Goal: Task Accomplishment & Management: Complete application form

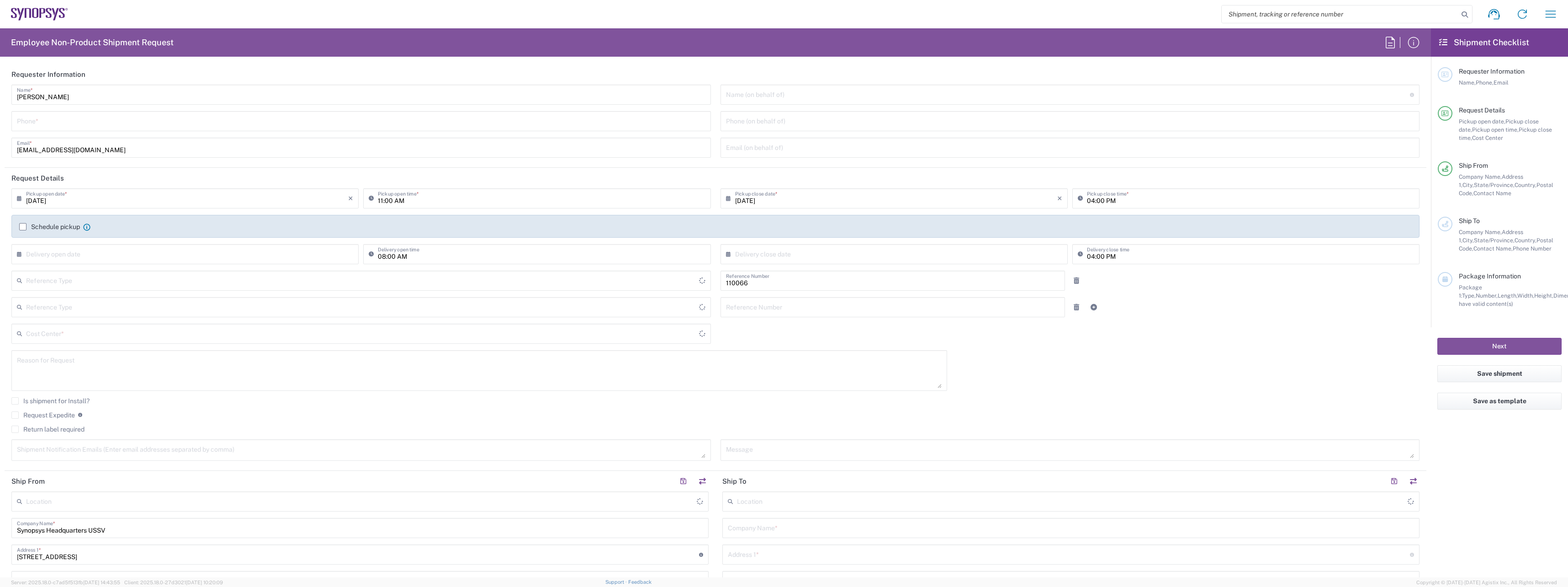
type input "US01, CIO, IT, ESS2 110066"
type input "Delivered at Place"
type input "[GEOGRAPHIC_DATA]"
type input "[US_STATE]"
type input "[GEOGRAPHIC_DATA]"
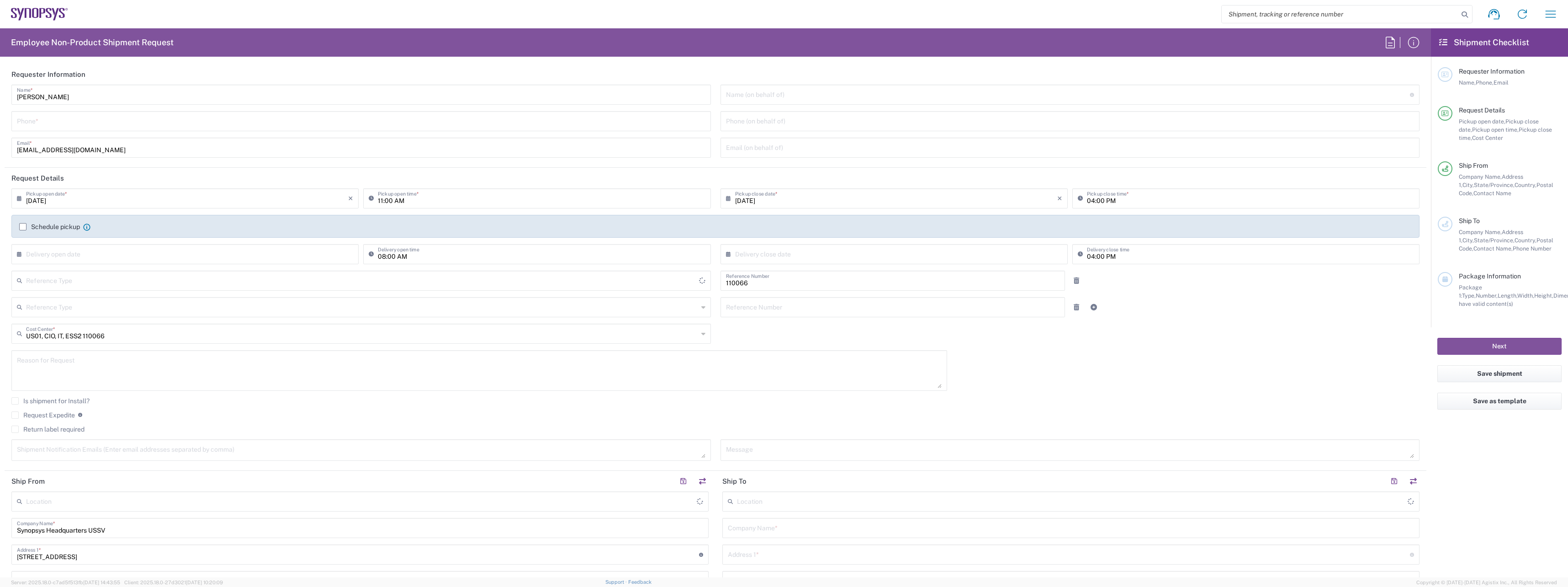
type input "Department"
type input "Headquarters USSV"
click at [54, 426] on label "Return label required" at bounding box center [48, 429] width 73 height 7
click at [15, 429] on input "Return label required" at bounding box center [15, 429] width 0 height 0
click at [84, 452] on input "Vendor *" at bounding box center [362, 457] width 672 height 15
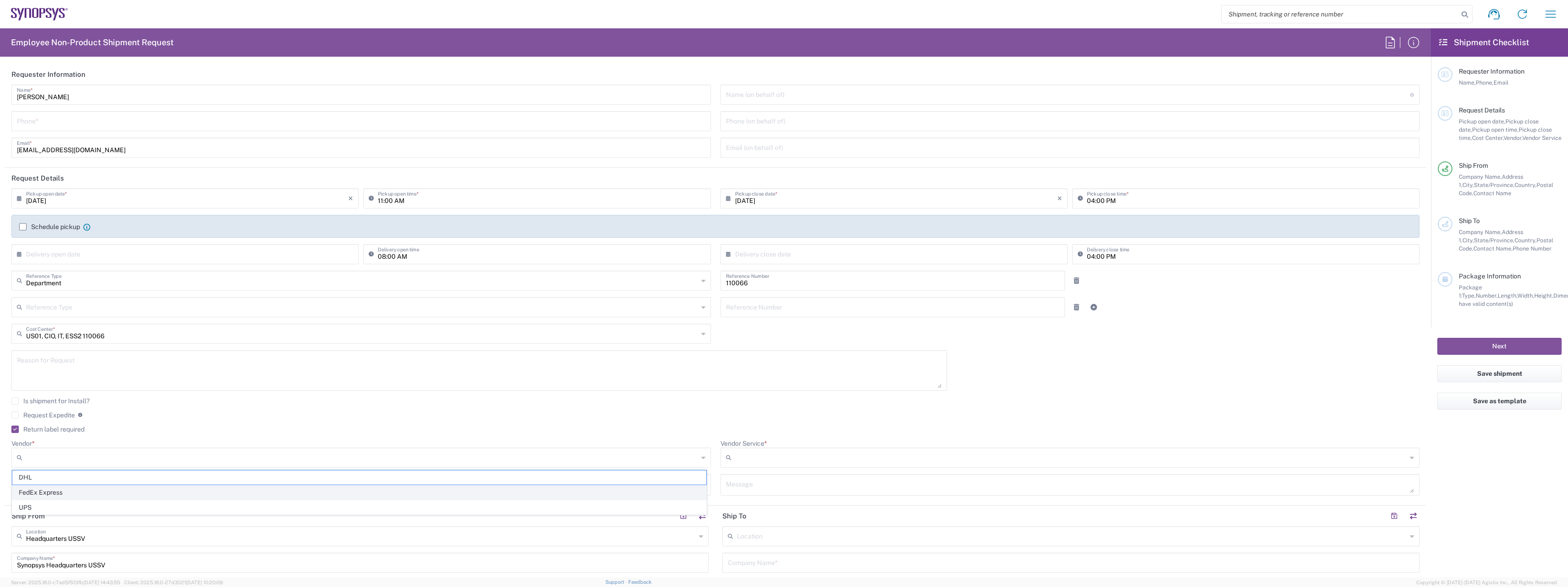
click at [86, 488] on span "FedEx Express" at bounding box center [359, 492] width 694 height 14
type input "FedEx Express"
click at [798, 463] on input "Vendor Service *" at bounding box center [1072, 457] width 673 height 15
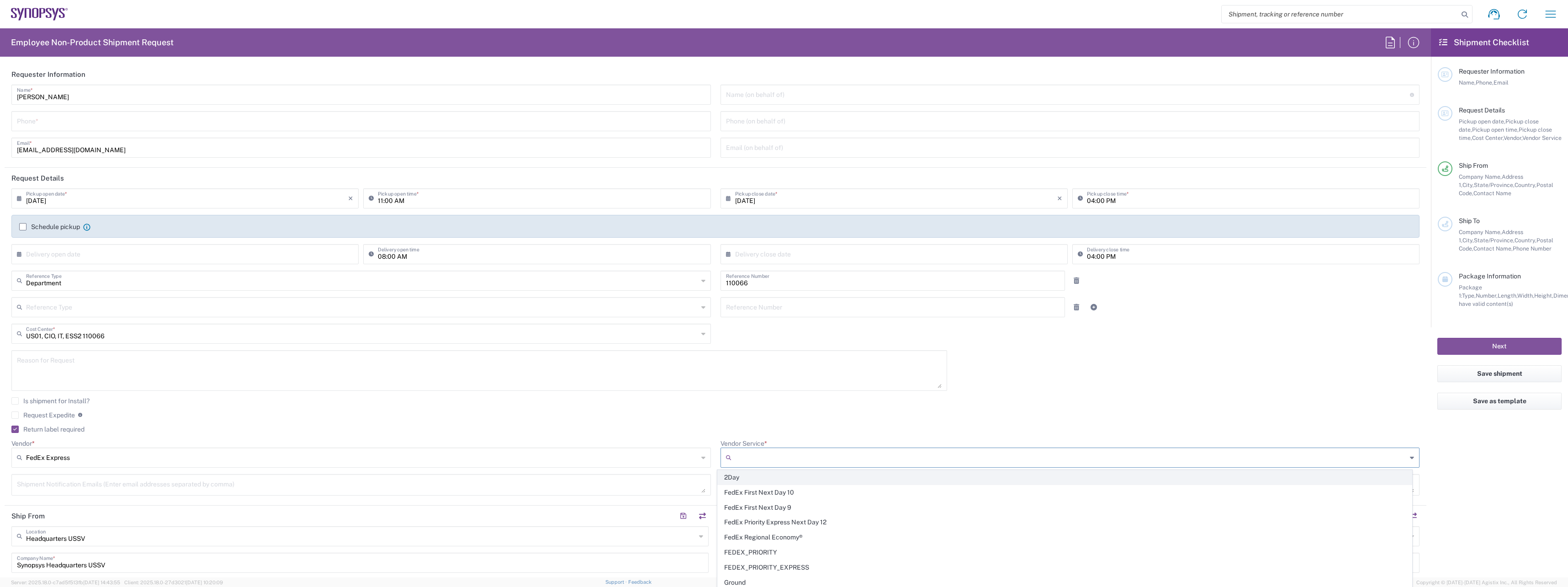
click at [789, 482] on span "2Day" at bounding box center [1065, 477] width 694 height 14
type input "2Day"
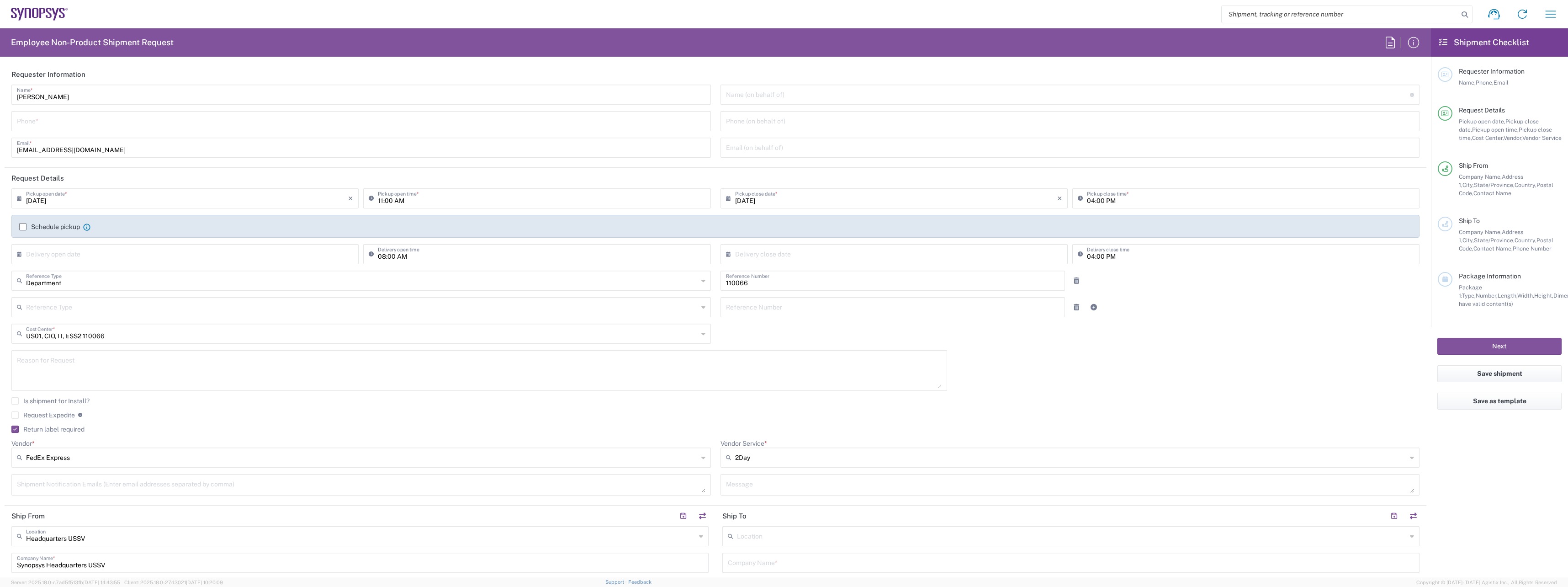
click at [89, 124] on input "tel" at bounding box center [361, 121] width 688 height 16
drag, startPoint x: 88, startPoint y: 122, endPoint x: -21, endPoint y: 124, distance: 109.0
click at [0, 124] on html "Shipment request Shipment tracking Employee non-product shipment request My shi…" at bounding box center [784, 294] width 1568 height 587
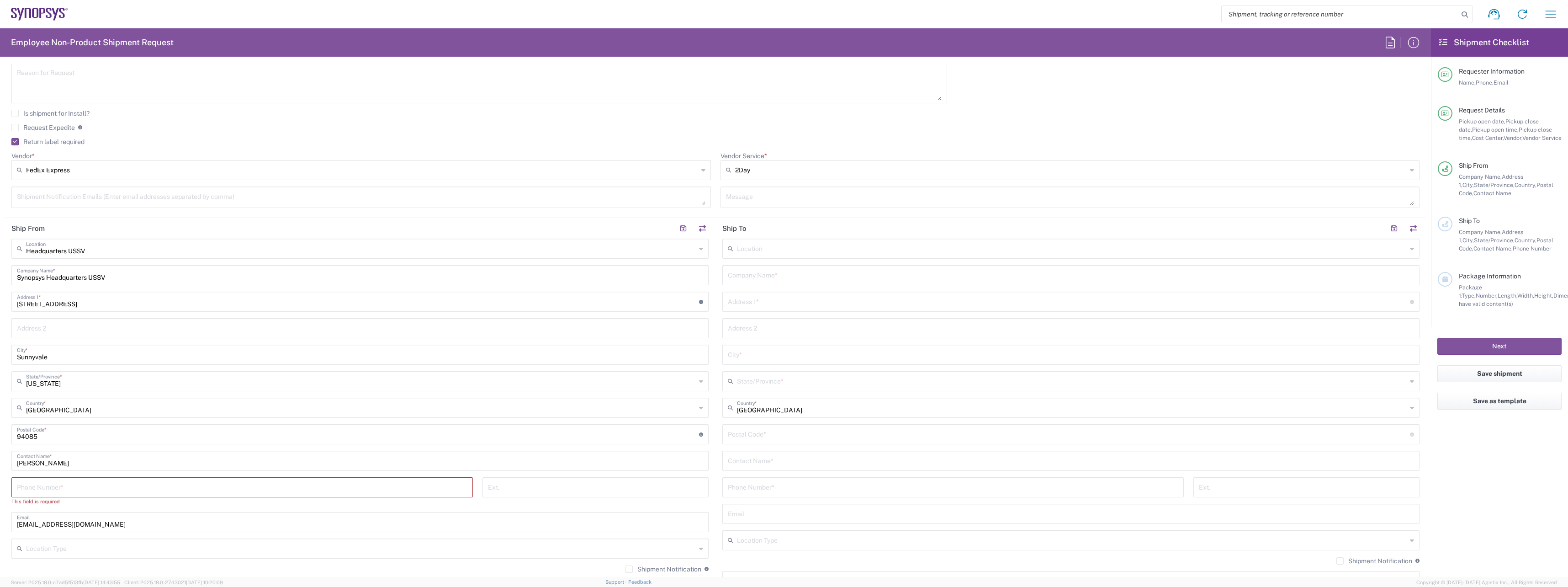
scroll to position [320, 0]
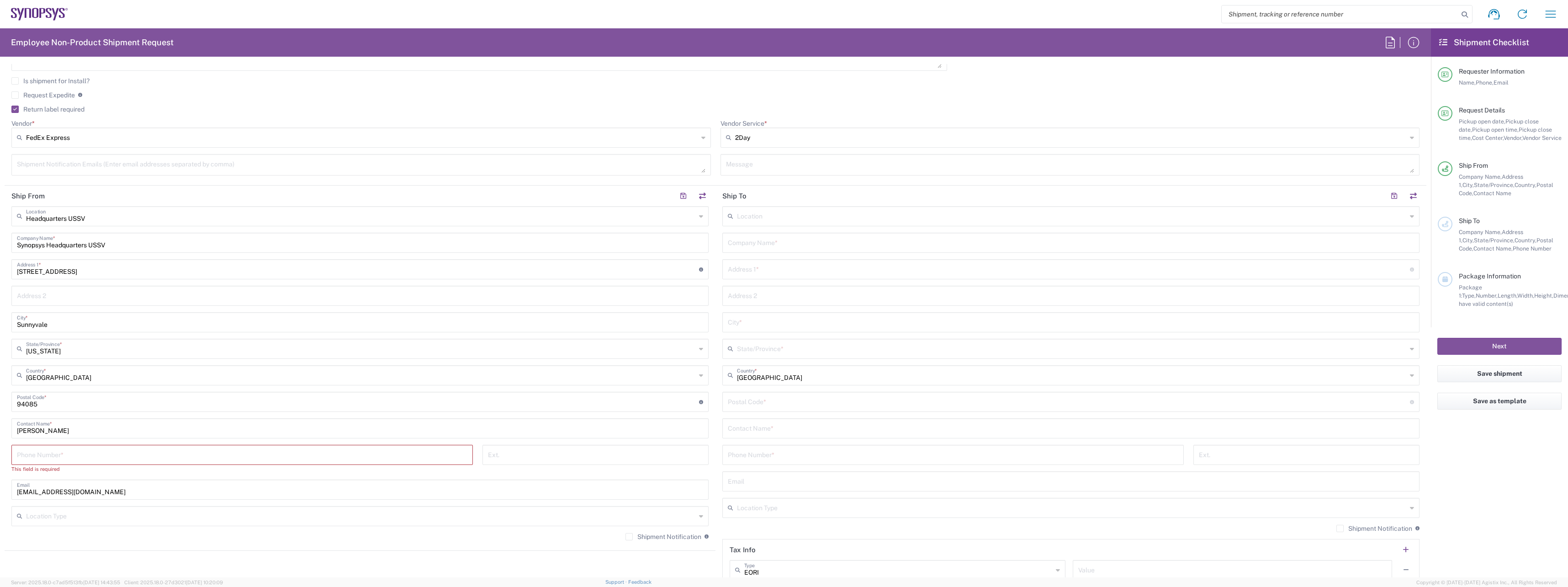
type input "6692463765"
drag, startPoint x: 109, startPoint y: 454, endPoint x: 137, endPoint y: 445, distance: 29.4
click at [109, 454] on input "tel" at bounding box center [242, 454] width 450 height 16
paste input "6692463765"
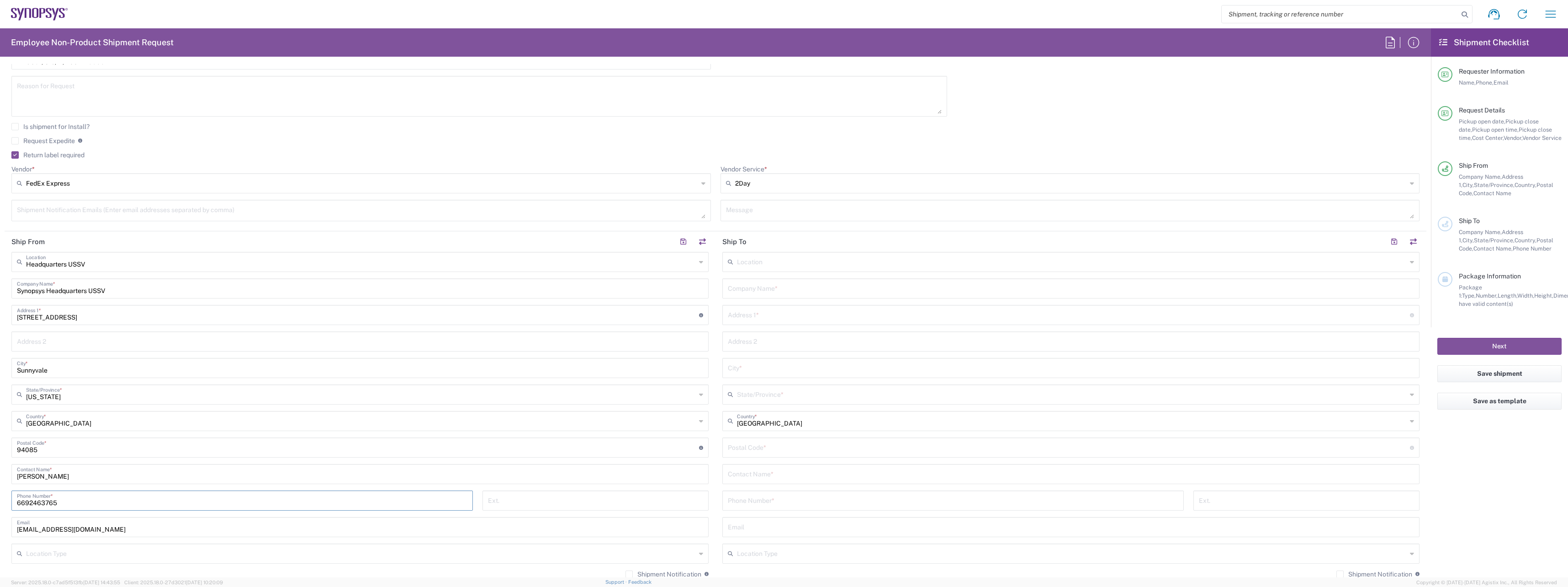
type input "6692463765"
click at [808, 283] on input "text" at bounding box center [1071, 287] width 686 height 16
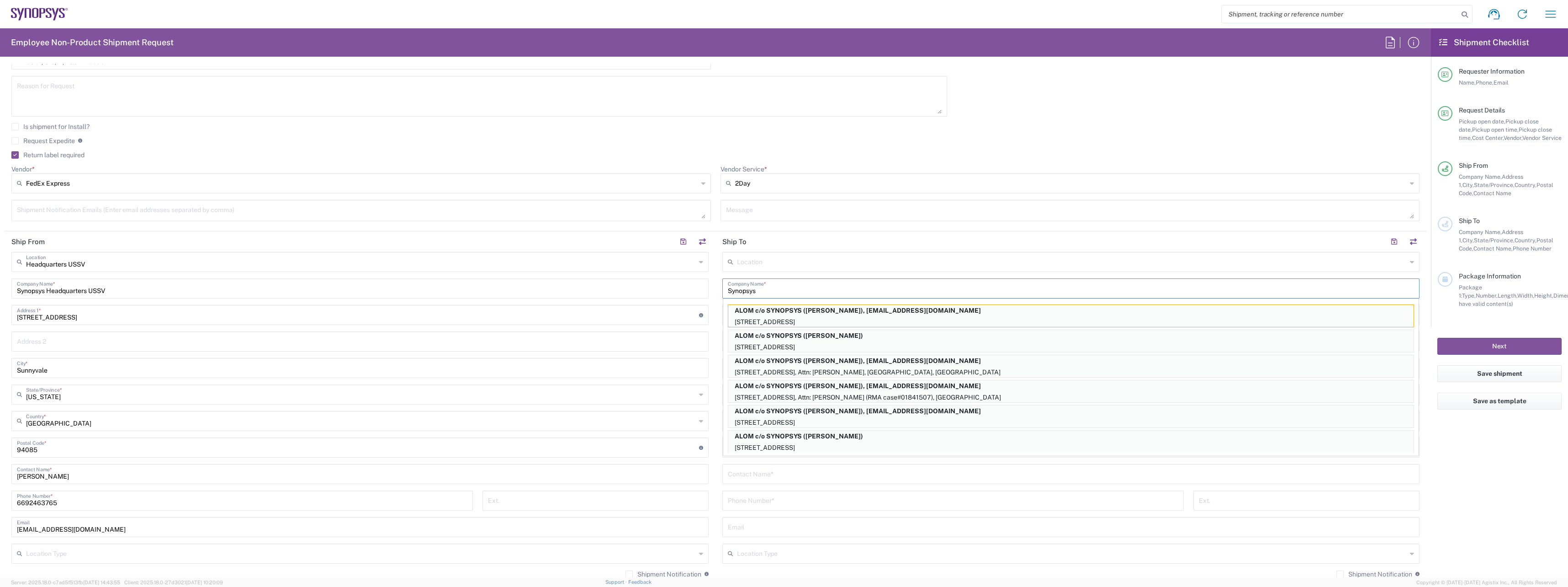
type input "Synopsys"
click at [785, 479] on input "text" at bounding box center [1071, 473] width 686 height 16
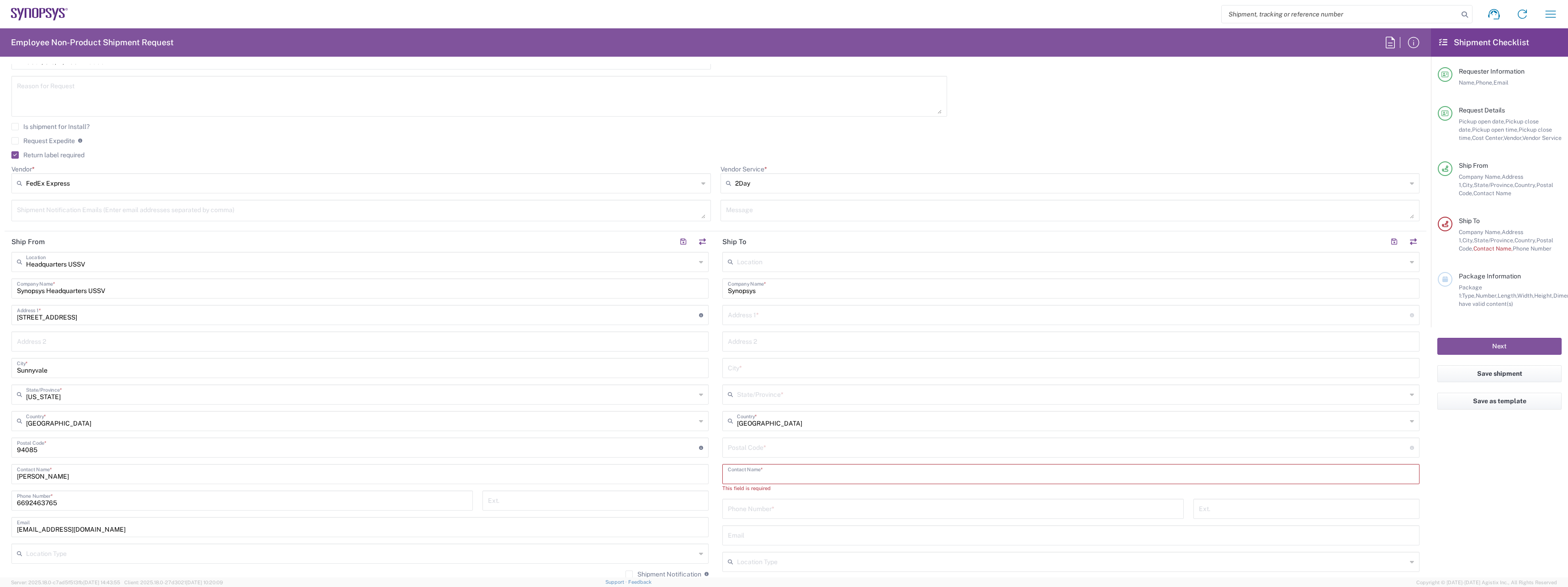
click at [839, 470] on input "text" at bounding box center [1071, 473] width 686 height 16
paste input "[PERSON_NAME] <[PERSON_NAME][EMAIL_ADDRESS][DOMAIN_NAME]>"
drag, startPoint x: 867, startPoint y: 478, endPoint x: 798, endPoint y: 478, distance: 69.0
click at [798, 478] on input "[PERSON_NAME] <[PERSON_NAME][EMAIL_ADDRESS][DOMAIN_NAME]>" at bounding box center [1071, 473] width 686 height 16
type input "[PERSON_NAME]"
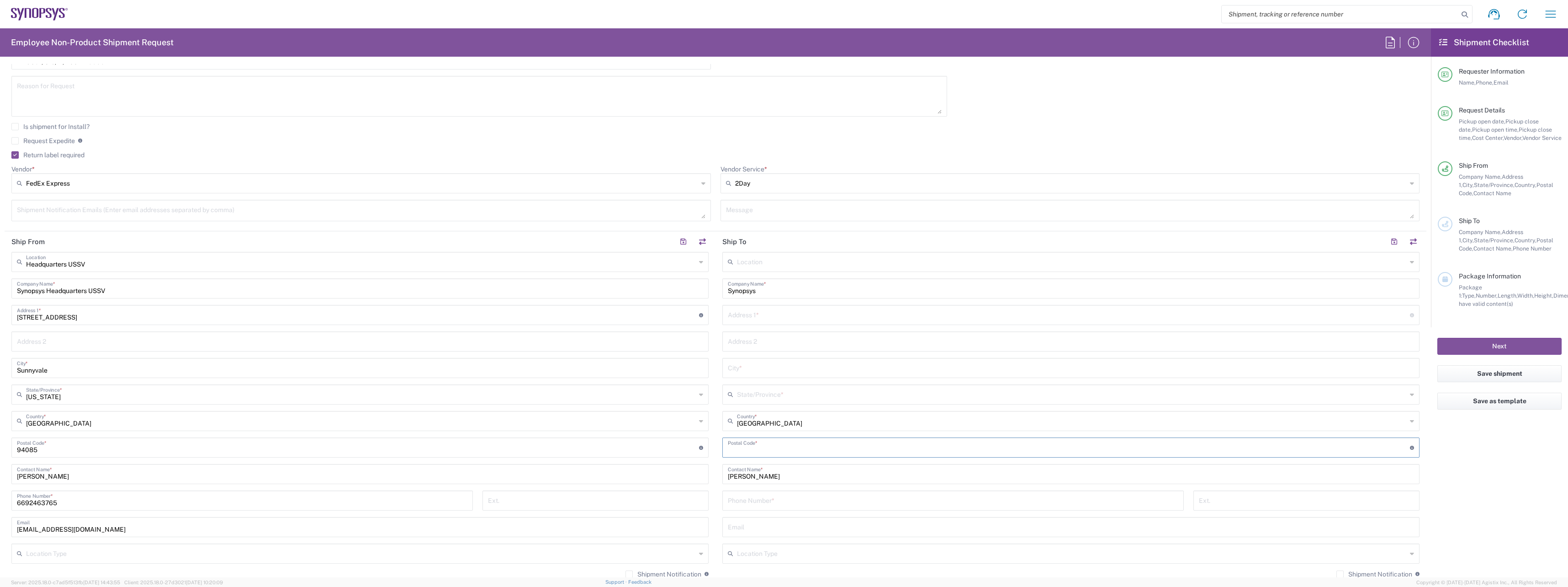
click at [783, 450] on input "undefined" at bounding box center [1069, 447] width 682 height 16
paste input "95630"
type input "95630"
click at [790, 398] on input "text" at bounding box center [1072, 393] width 670 height 16
drag, startPoint x: 737, startPoint y: 518, endPoint x: 737, endPoint y: 490, distance: 28.0
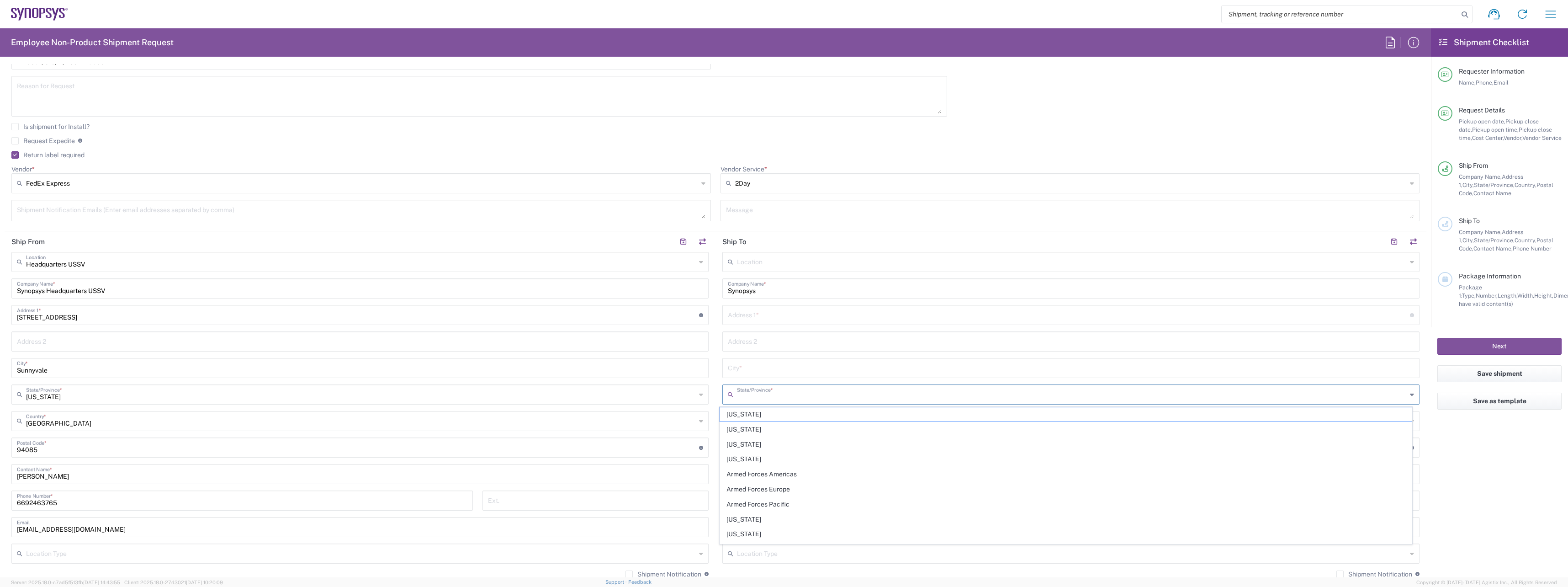
click at [737, 518] on span "[US_STATE]" at bounding box center [1066, 519] width 692 height 14
type input "[US_STATE]"
click at [791, 367] on input "text" at bounding box center [1071, 367] width 686 height 16
paste input "Folsom"
type input "Folsom"
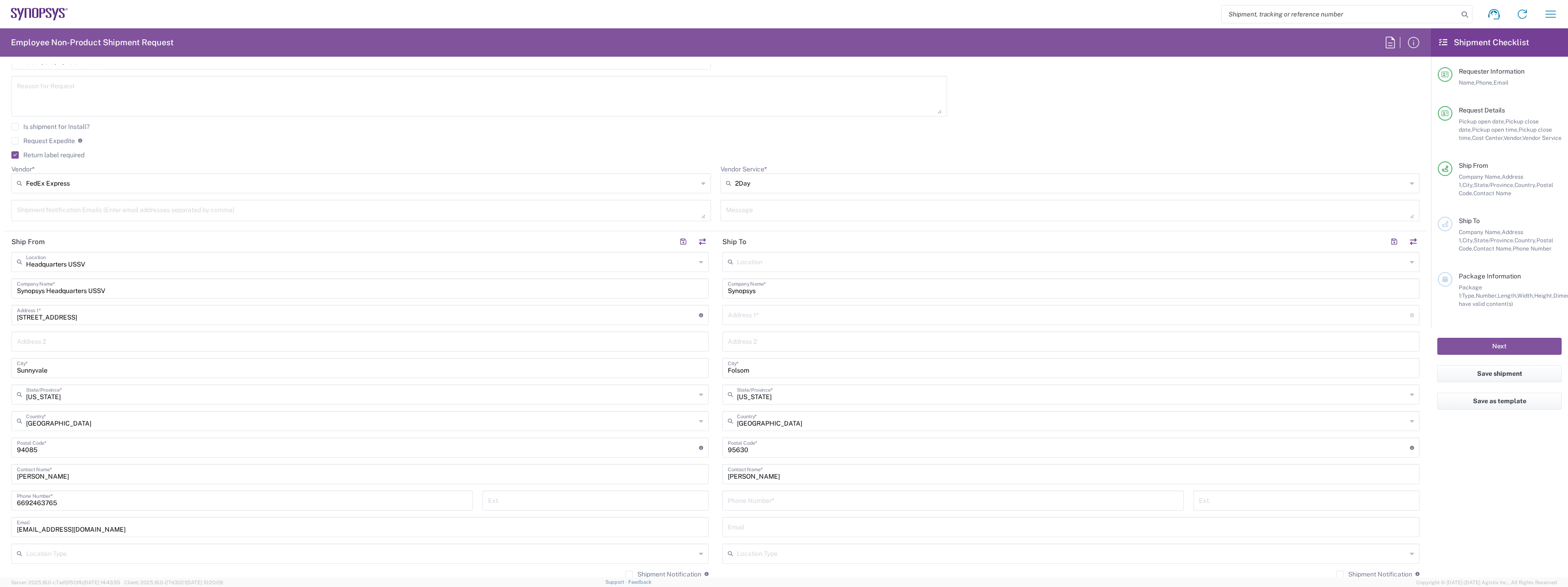
click at [783, 316] on input "text" at bounding box center [1069, 314] width 682 height 16
paste input ": 2151 Falcon"
click at [729, 317] on input ": 2151 Falcon" at bounding box center [1069, 314] width 682 height 16
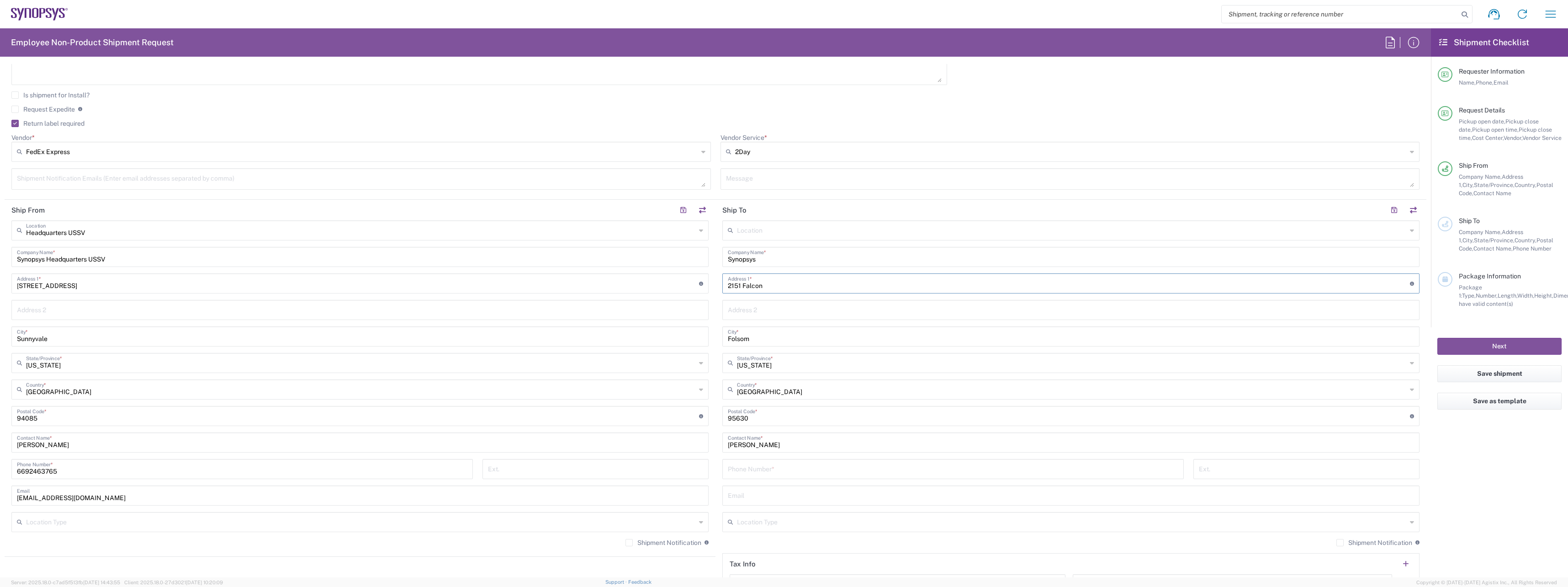
scroll to position [320, 0]
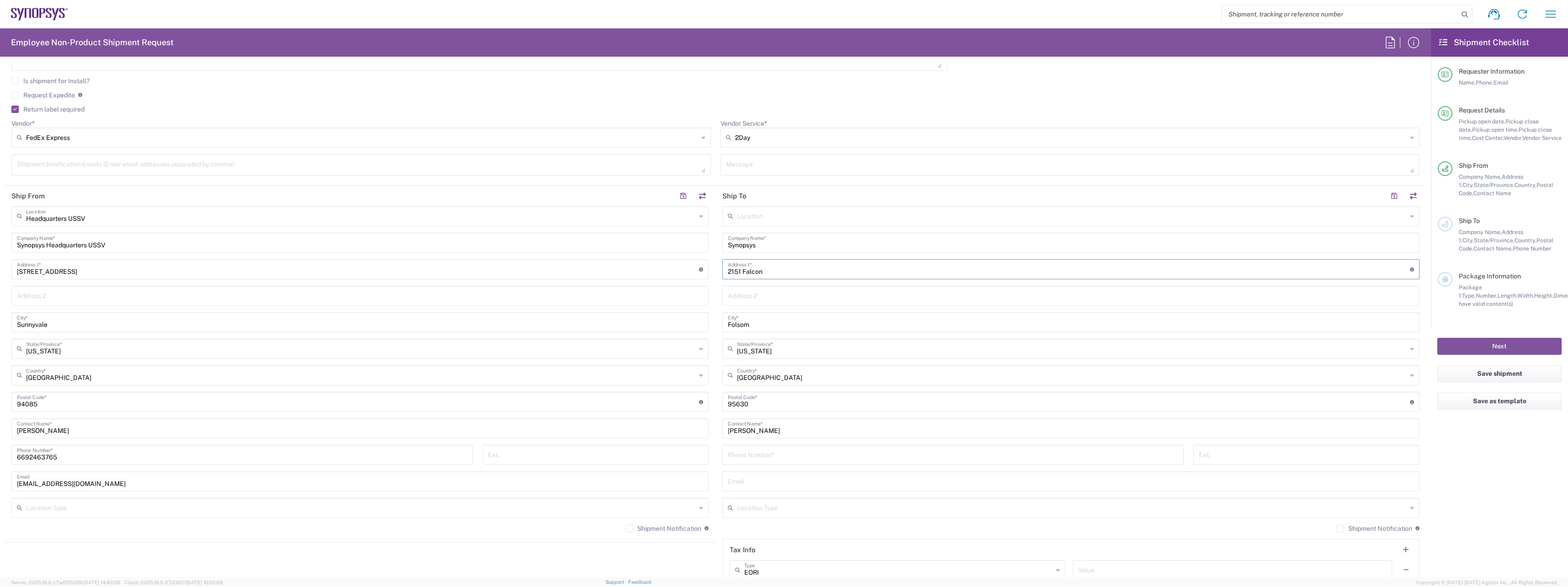
type input "2151 Falcon"
click at [803, 457] on input "tel" at bounding box center [953, 454] width 450 height 16
paste input "916.465.5815"
type input "9164655815"
click at [787, 484] on input "text" at bounding box center [1071, 480] width 686 height 16
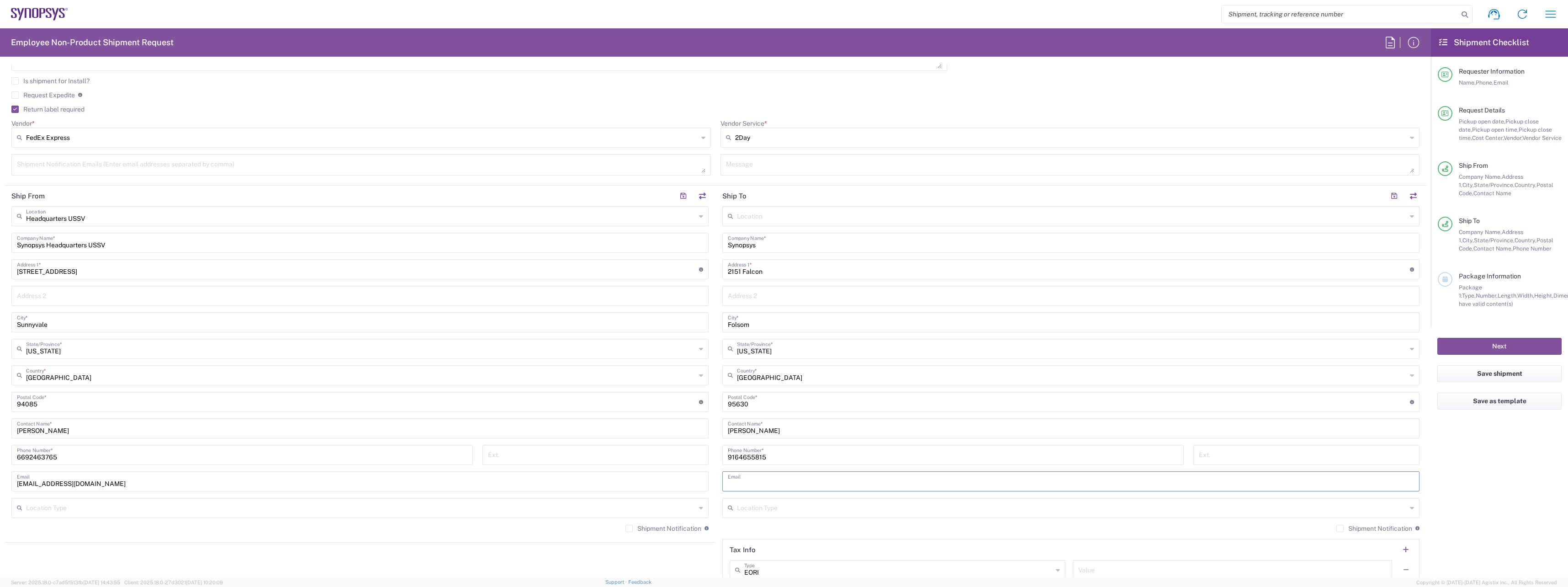
paste input "[EMAIL_ADDRESS][DOMAIN_NAME]"
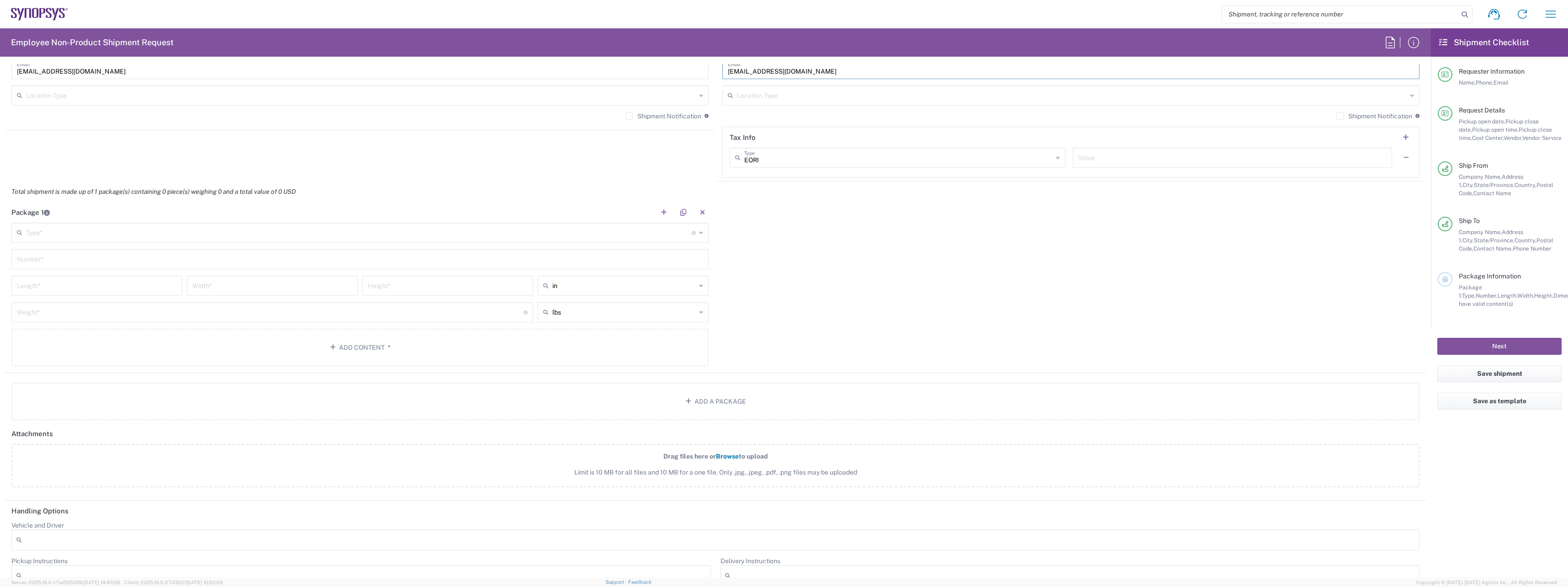
scroll to position [731, 0]
type input "[EMAIL_ADDRESS][DOMAIN_NAME]"
click at [167, 234] on input "text" at bounding box center [359, 233] width 666 height 16
click at [83, 234] on input "text" at bounding box center [359, 233] width 666 height 16
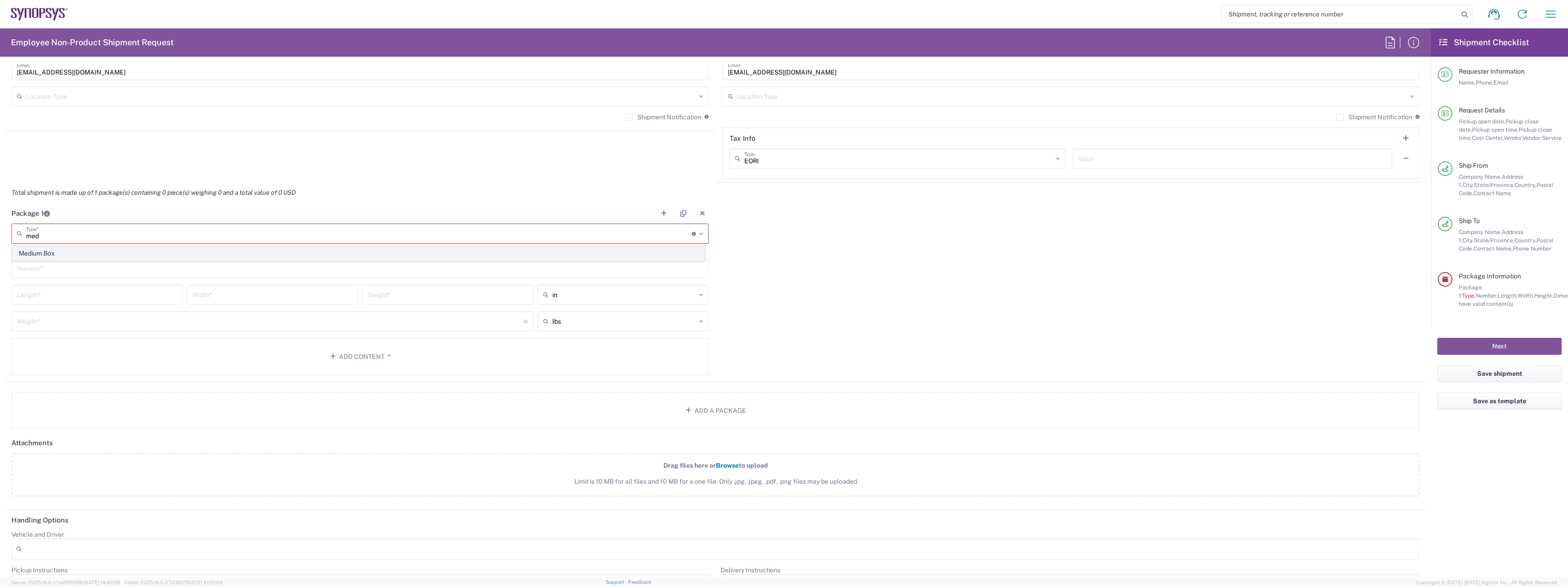
click at [82, 250] on span "Medium Box" at bounding box center [358, 253] width 692 height 14
type input "Medium Box"
type input "13"
type input "11.5"
type input "2.5"
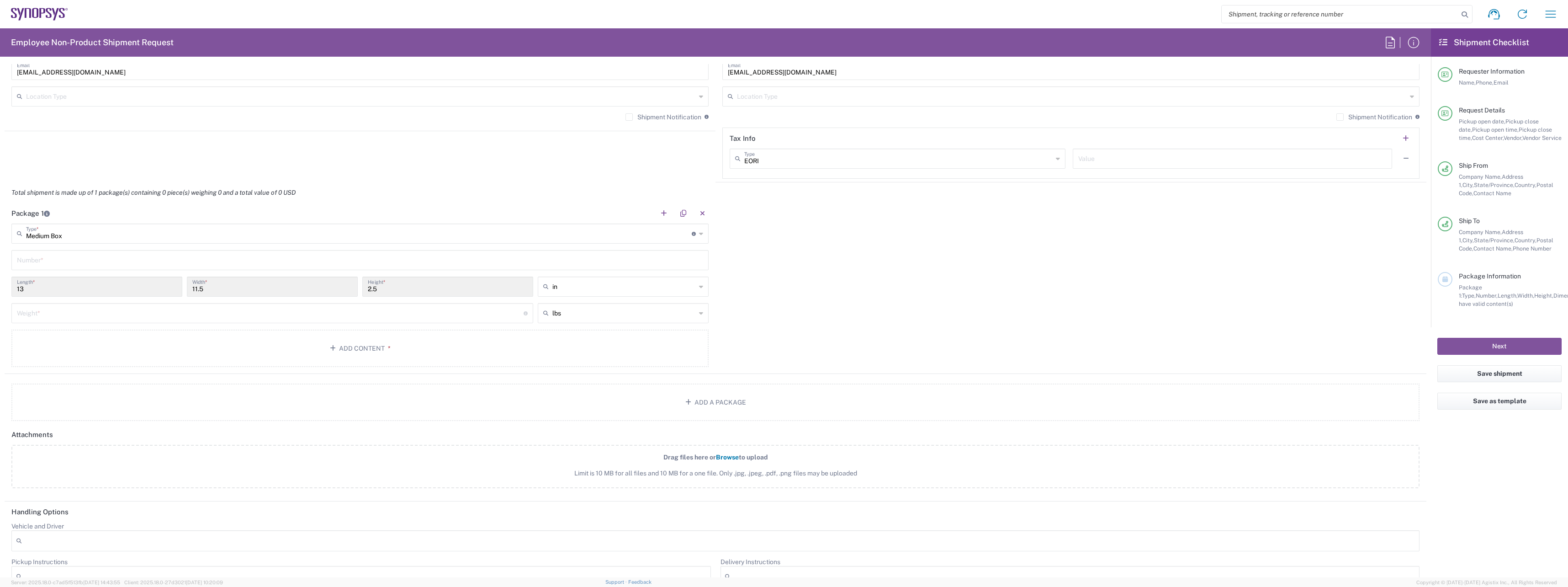
click at [80, 264] on input "text" at bounding box center [360, 259] width 686 height 16
type input "1"
click at [106, 312] on input "number" at bounding box center [270, 312] width 506 height 16
type input "8"
click at [123, 358] on button "Add Content *" at bounding box center [360, 348] width 697 height 38
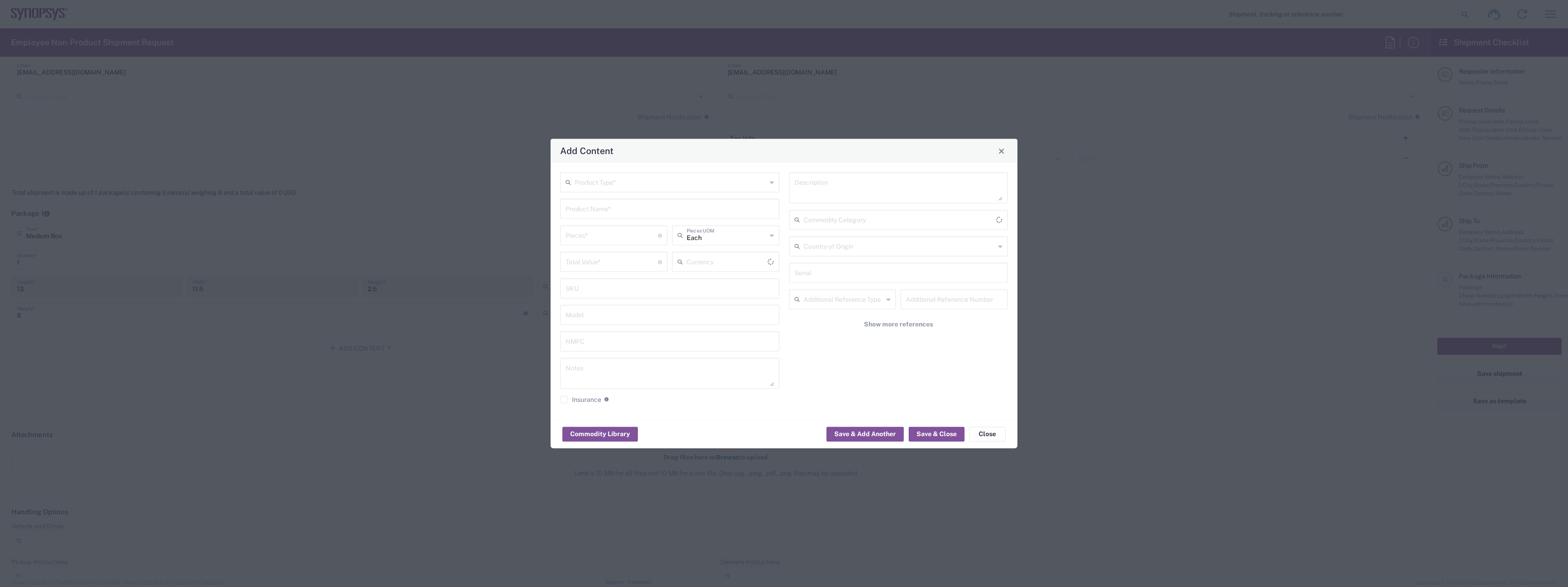
type input "US Dollar"
click at [671, 184] on input "text" at bounding box center [670, 181] width 192 height 16
click at [628, 219] on span "General Commodity" at bounding box center [670, 217] width 217 height 14
type input "General Commodity"
click at [639, 213] on input "text" at bounding box center [670, 208] width 208 height 16
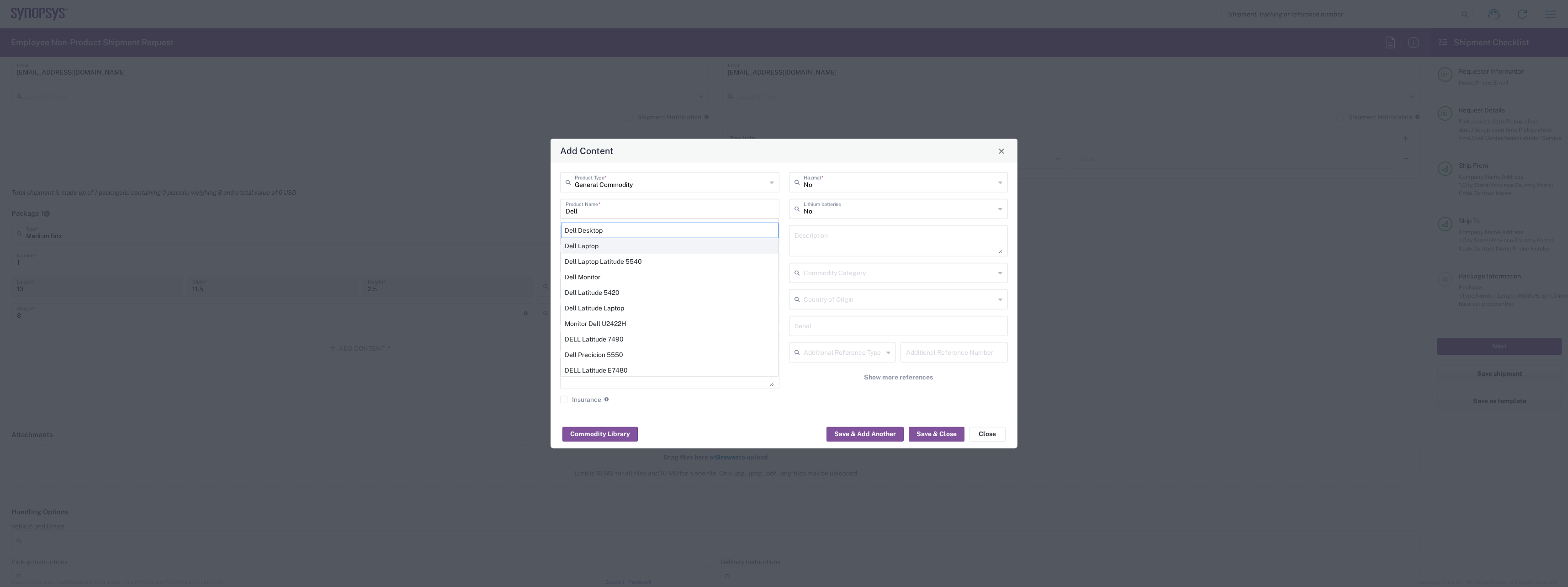
click at [628, 245] on div "Dell Laptop" at bounding box center [670, 246] width 217 height 16
type input "Dell Laptop"
type textarea "Dell Laptop"
click at [622, 240] on input "number" at bounding box center [612, 234] width 93 height 16
type input "1"
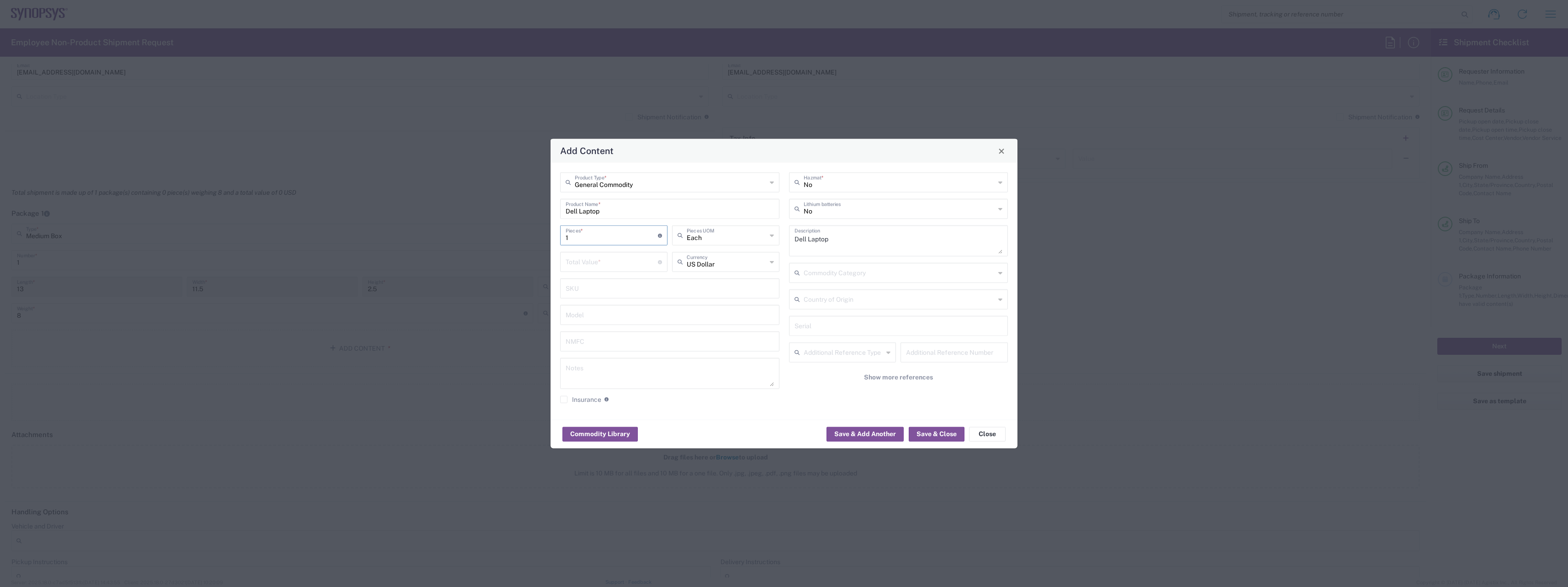
click at [617, 259] on input "number" at bounding box center [612, 261] width 93 height 16
type input "5"
type input "300"
click at [1004, 212] on div "No Lithium batteries" at bounding box center [898, 209] width 219 height 20
click at [894, 243] on span "Yes" at bounding box center [898, 244] width 217 height 14
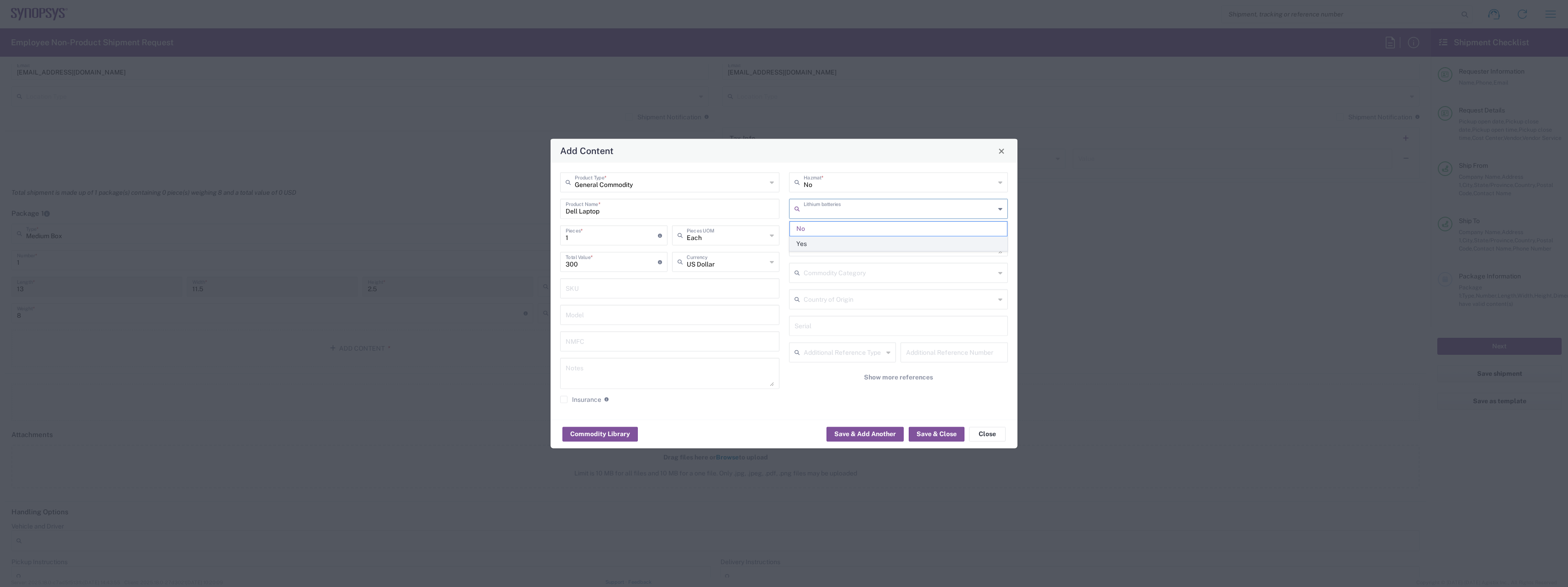
type input "Yes"
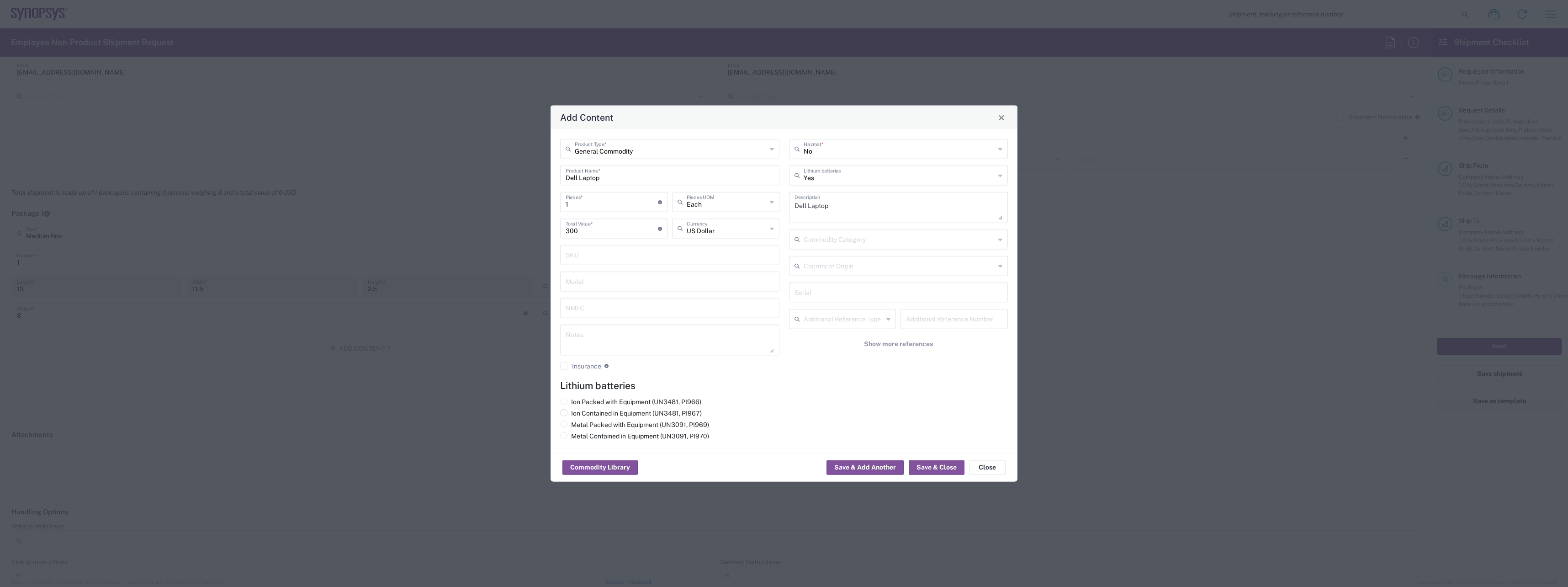
click at [575, 411] on input "Ion Contained in Equipment (UN3481, PI967)" at bounding box center [574, 412] width 6 height 6
radio input "true"
click at [943, 471] on button "Save & Close" at bounding box center [937, 468] width 56 height 15
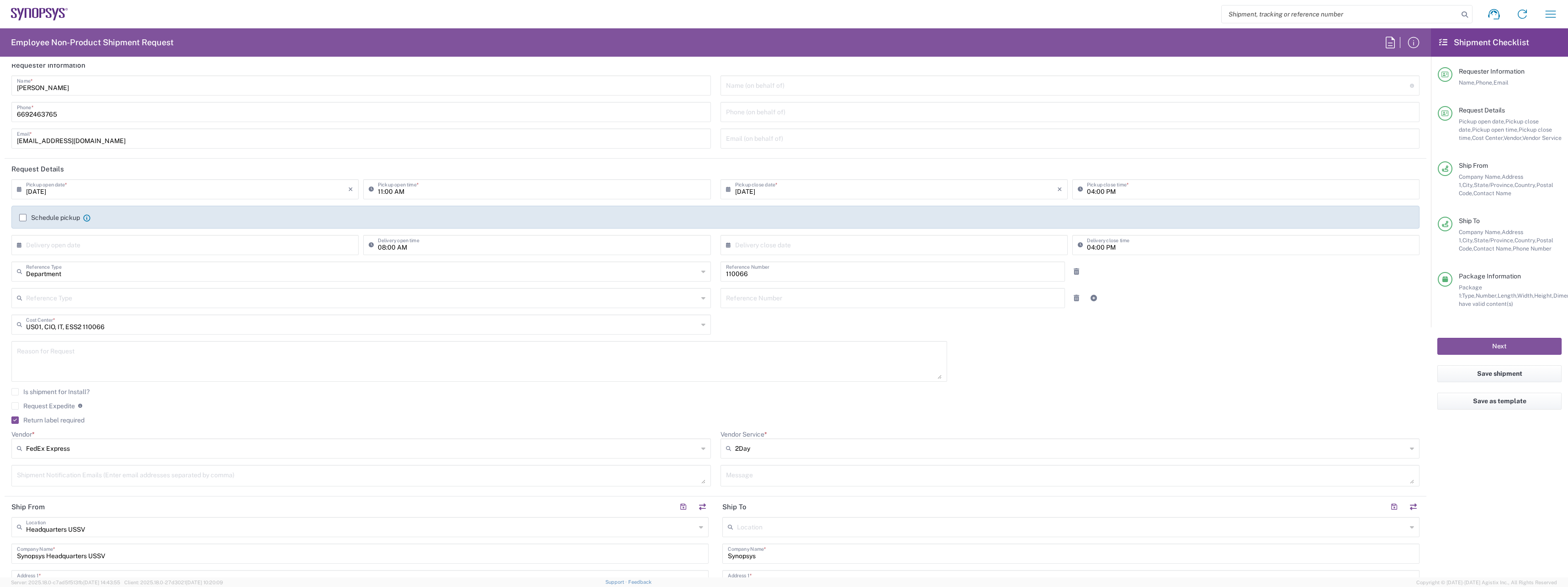
scroll to position [0, 0]
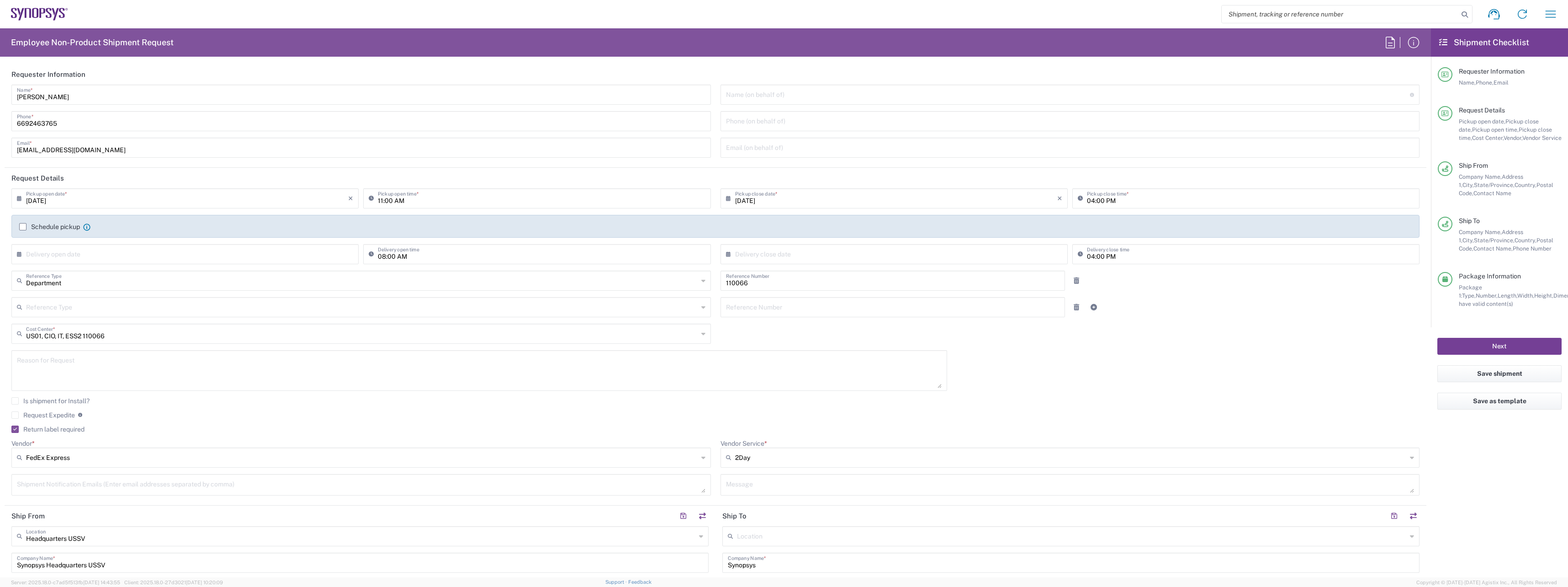
click at [1445, 341] on button "Next" at bounding box center [1499, 346] width 124 height 17
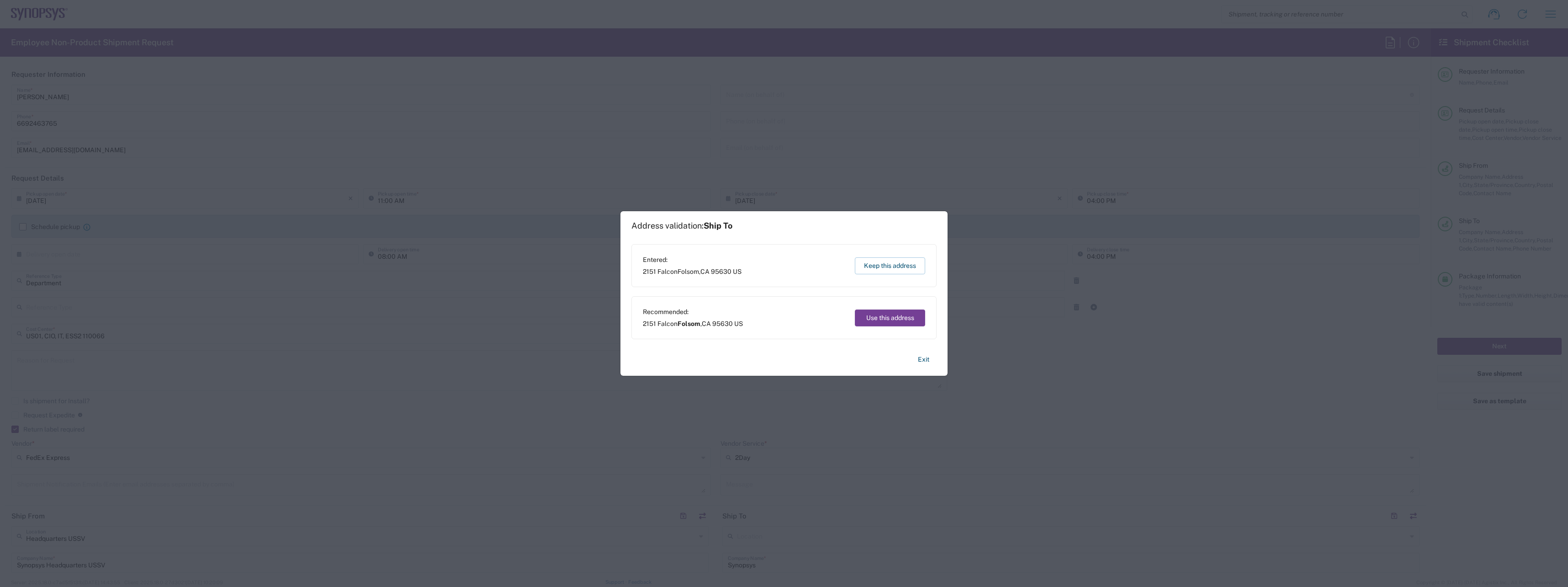
click at [898, 317] on button "Use this address" at bounding box center [890, 318] width 71 height 17
type input "Folsom"
type input "[US_STATE]"
